Goal: Find specific page/section: Find specific page/section

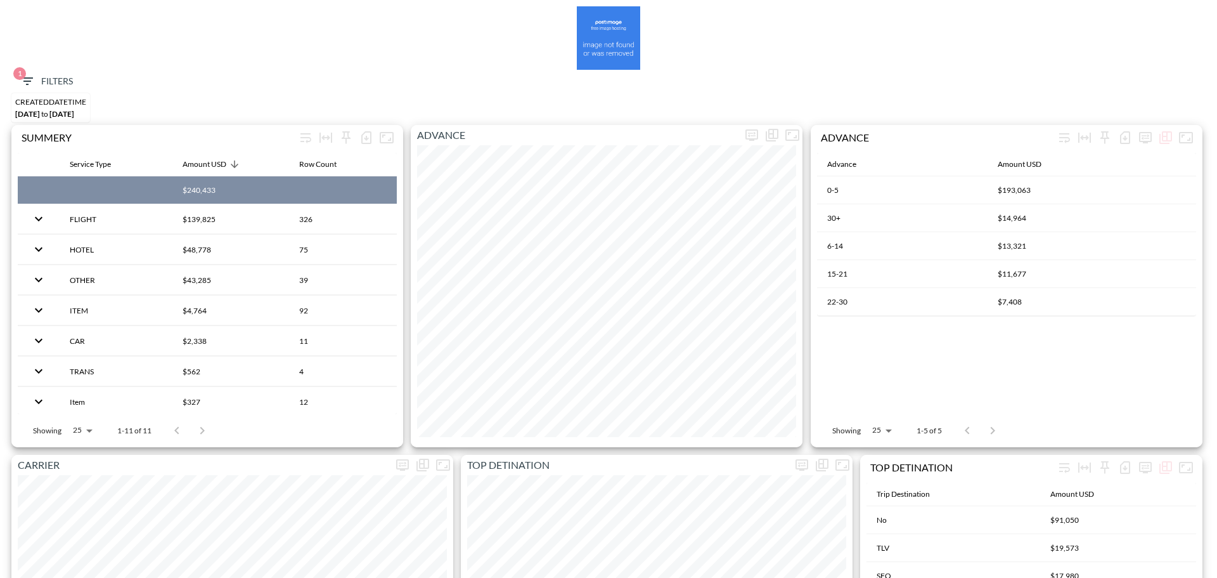
click at [36, 75] on span "1 Filters" at bounding box center [46, 82] width 53 height 16
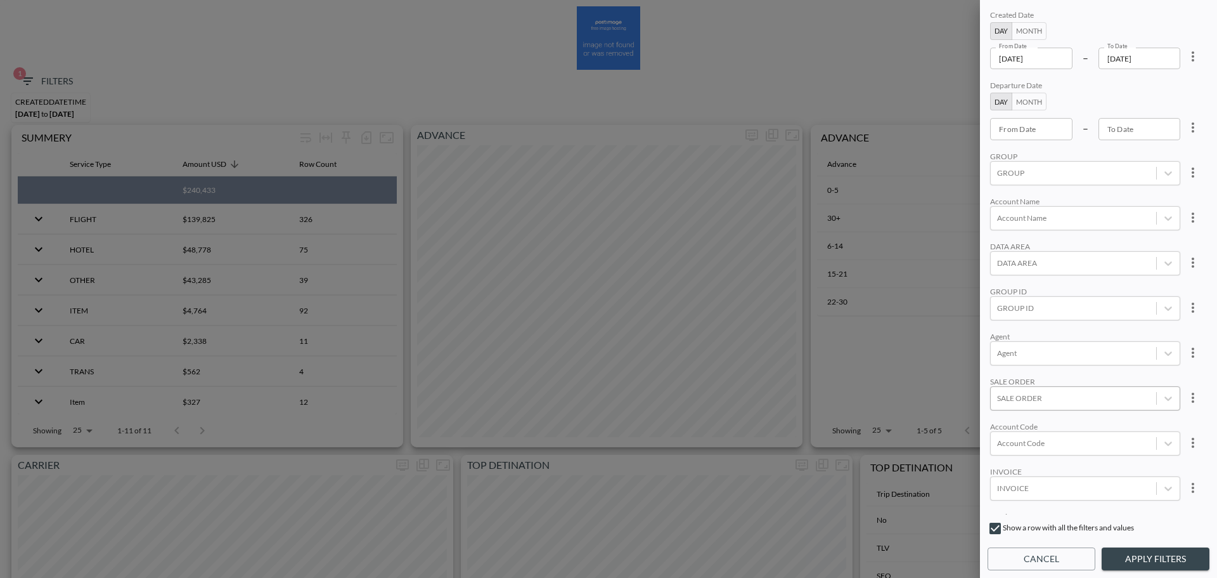
click at [1075, 401] on div at bounding box center [1073, 398] width 153 height 12
type input "SO50355"
click at [1200, 50] on button "more" at bounding box center [1193, 56] width 25 height 25
click at [1136, 92] on span "Clear" at bounding box center [1130, 85] width 31 height 15
click at [1059, 476] on body "BI.P.EYE, Interactive Analytics Dashboards 1 Filters CREATEDDATETIME [DATE] to …" at bounding box center [608, 289] width 1217 height 578
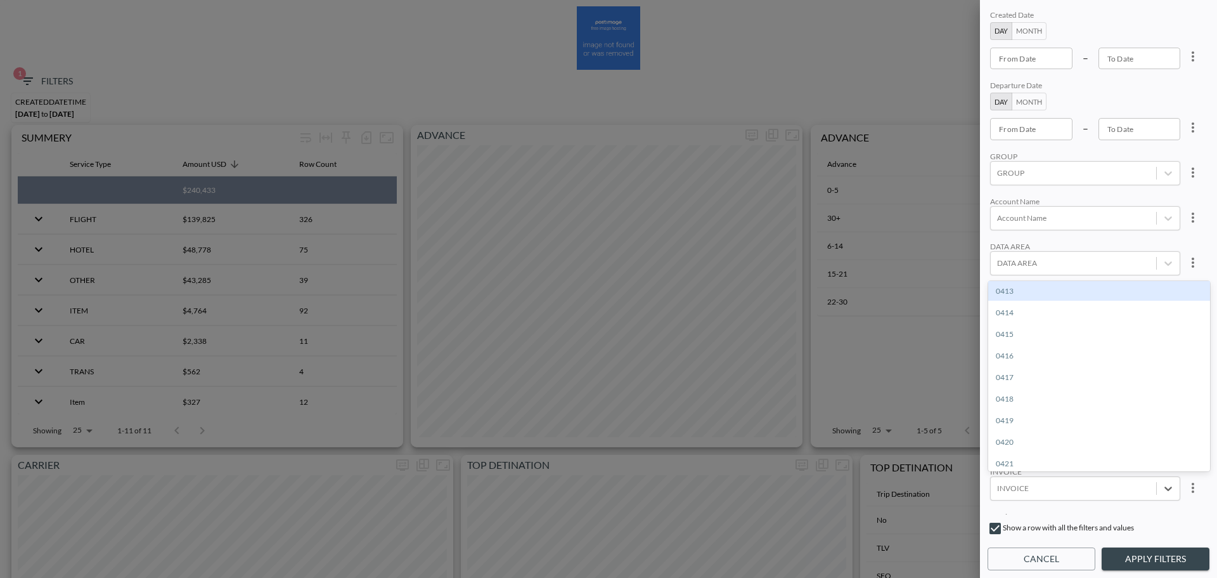
paste input "00007707_060"
type input "00007707_060"
click at [1055, 295] on div "00007707_060" at bounding box center [1099, 291] width 222 height 20
click at [1157, 556] on button "Apply Filters" at bounding box center [1156, 558] width 108 height 23
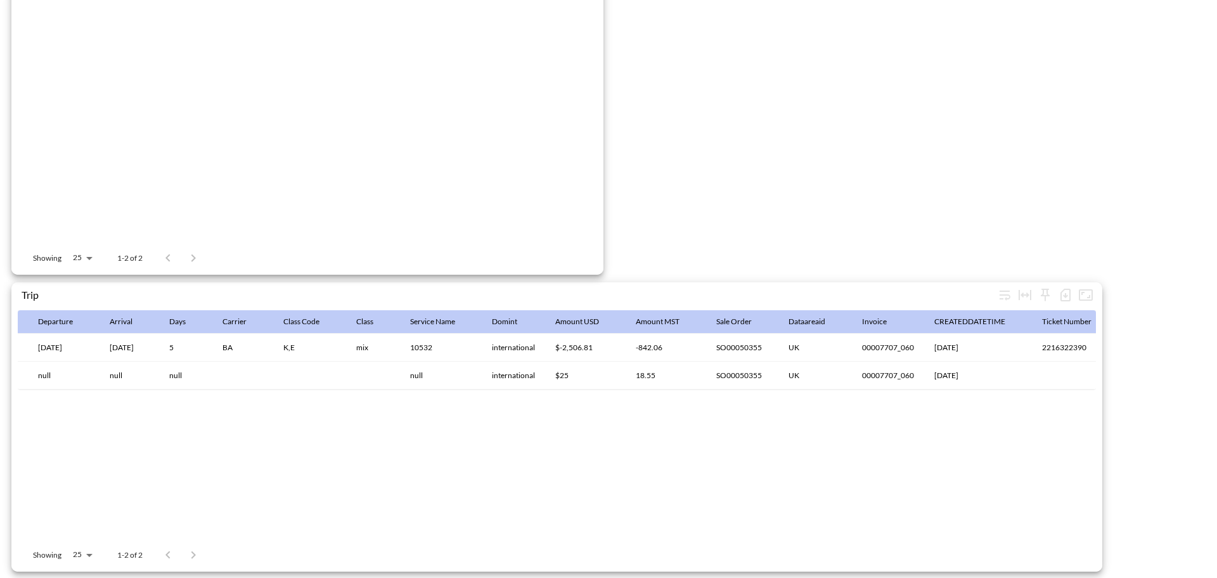
scroll to position [0, 940]
